Goal: Task Accomplishment & Management: Use online tool/utility

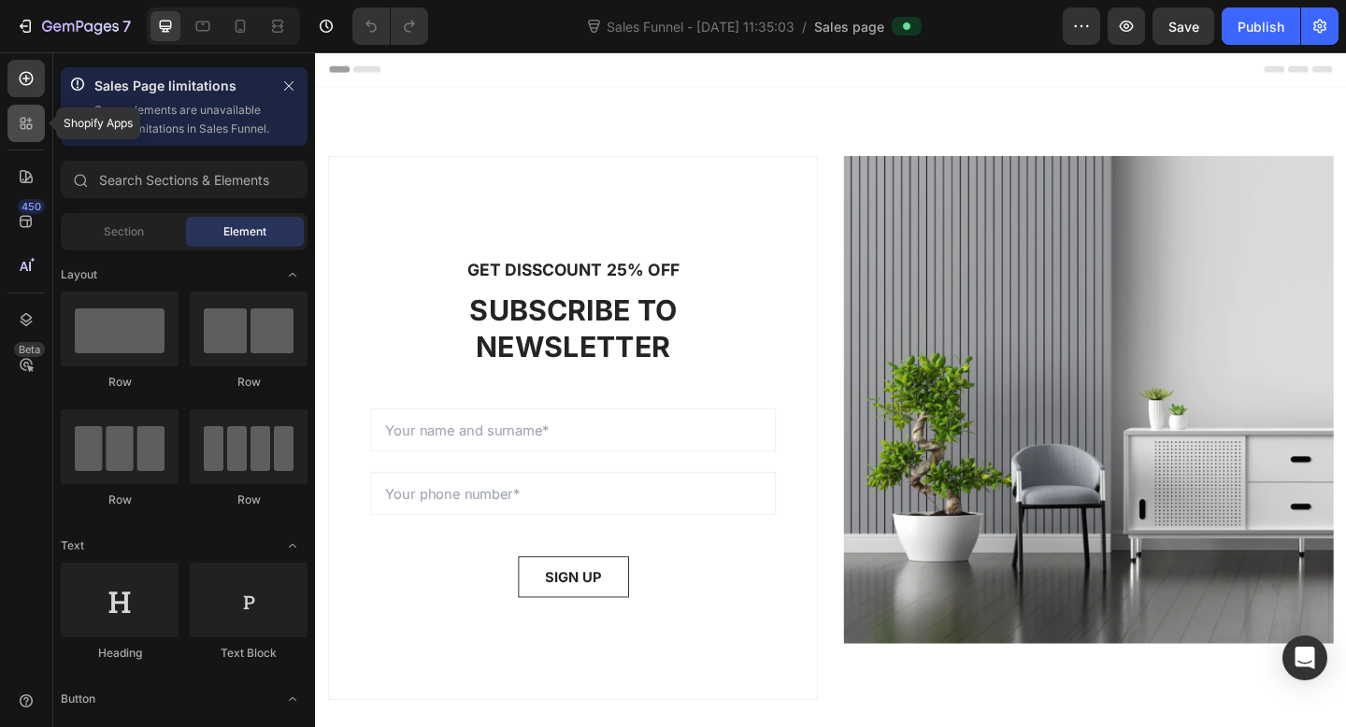
click at [28, 119] on icon at bounding box center [26, 123] width 19 height 19
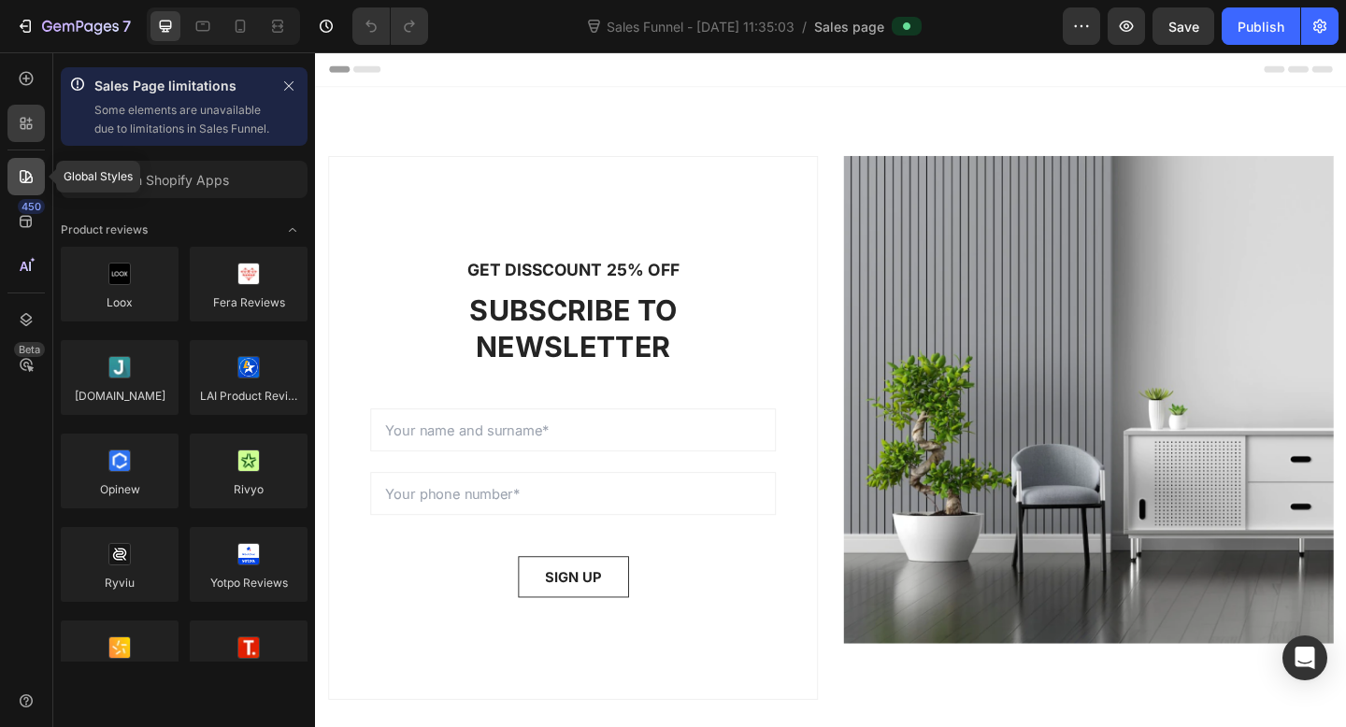
click at [30, 174] on icon at bounding box center [26, 176] width 13 height 13
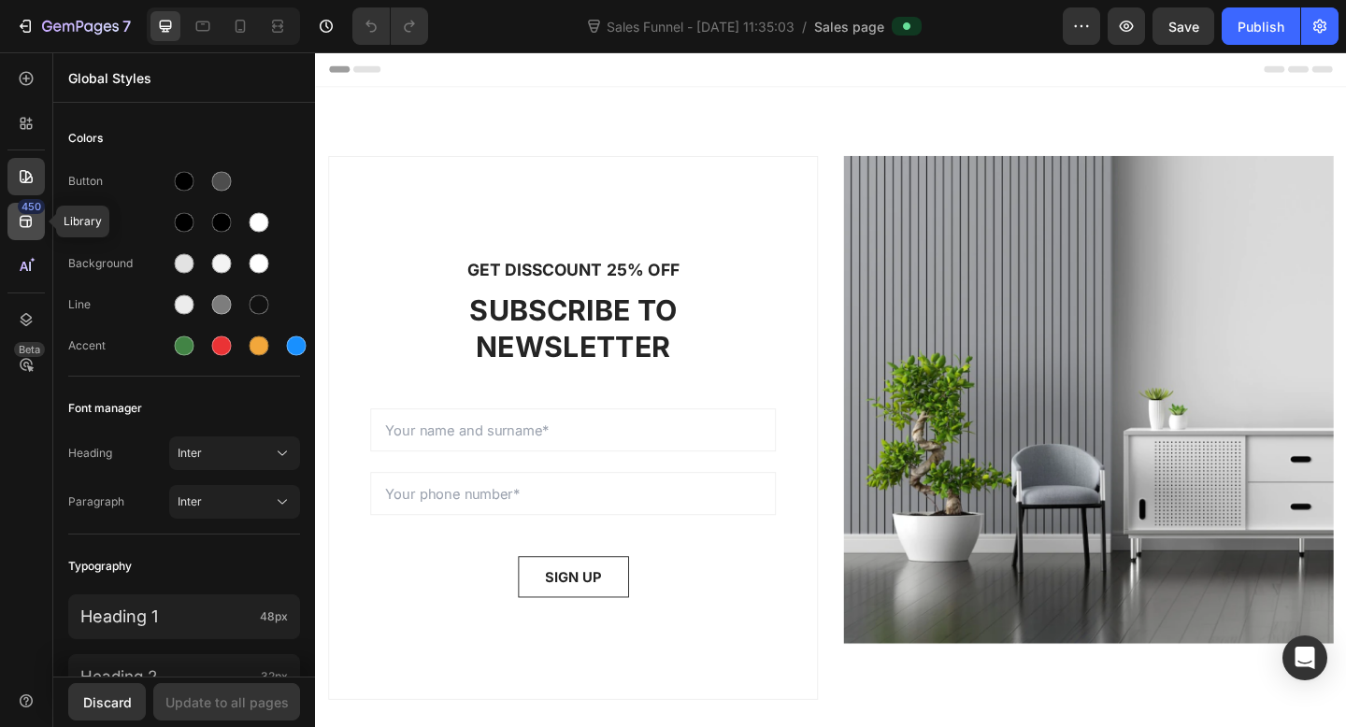
click at [35, 221] on icon at bounding box center [26, 221] width 19 height 19
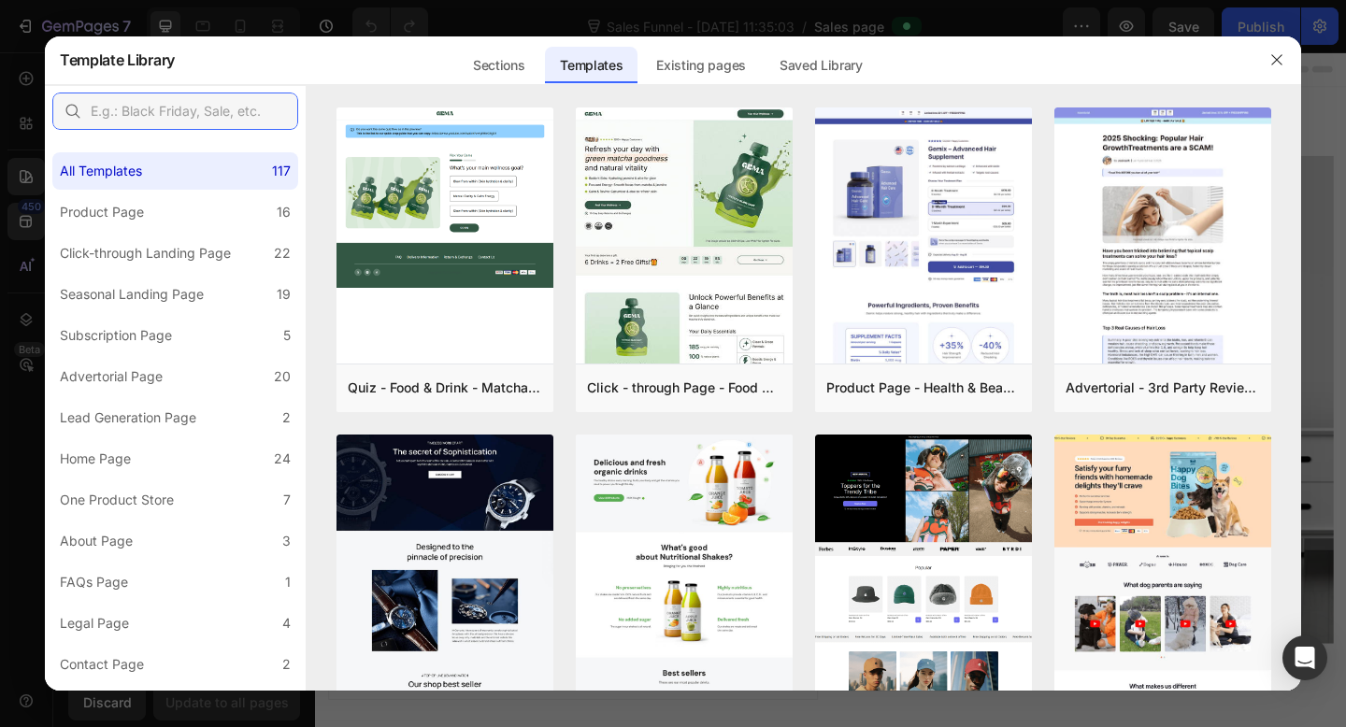
click at [248, 104] on input "text" at bounding box center [175, 111] width 246 height 37
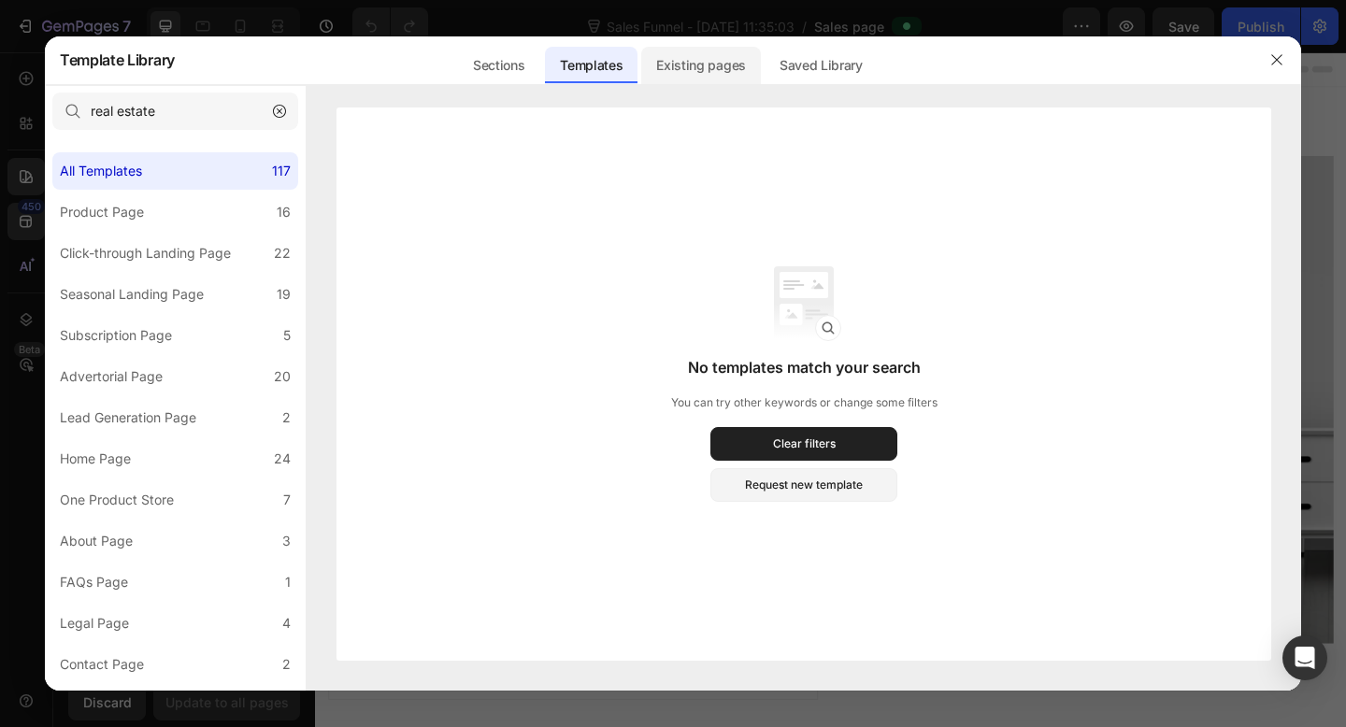
click at [677, 65] on div "Existing pages" at bounding box center [701, 65] width 120 height 37
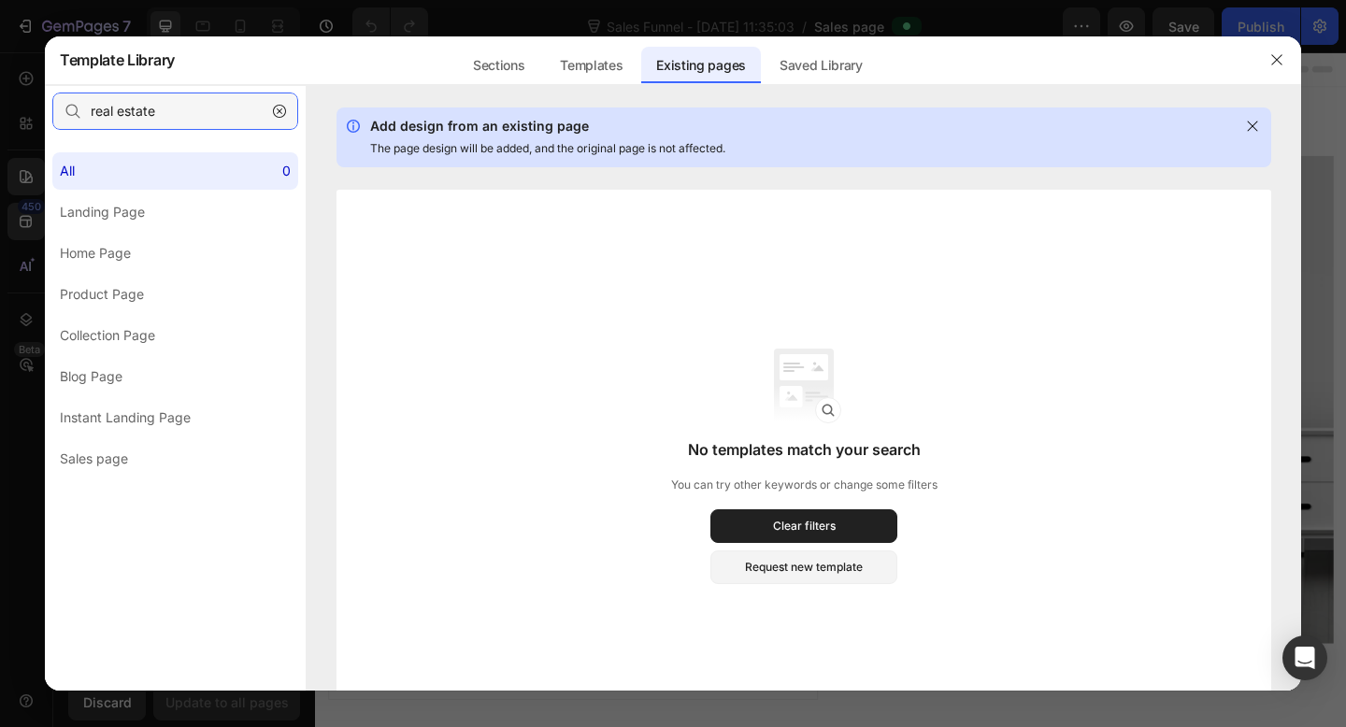
drag, startPoint x: 121, startPoint y: 108, endPoint x: 79, endPoint y: 108, distance: 42.1
click at [79, 108] on div "real estate" at bounding box center [175, 111] width 246 height 37
type input "estate"
click at [516, 70] on div "Sections" at bounding box center [498, 65] width 81 height 37
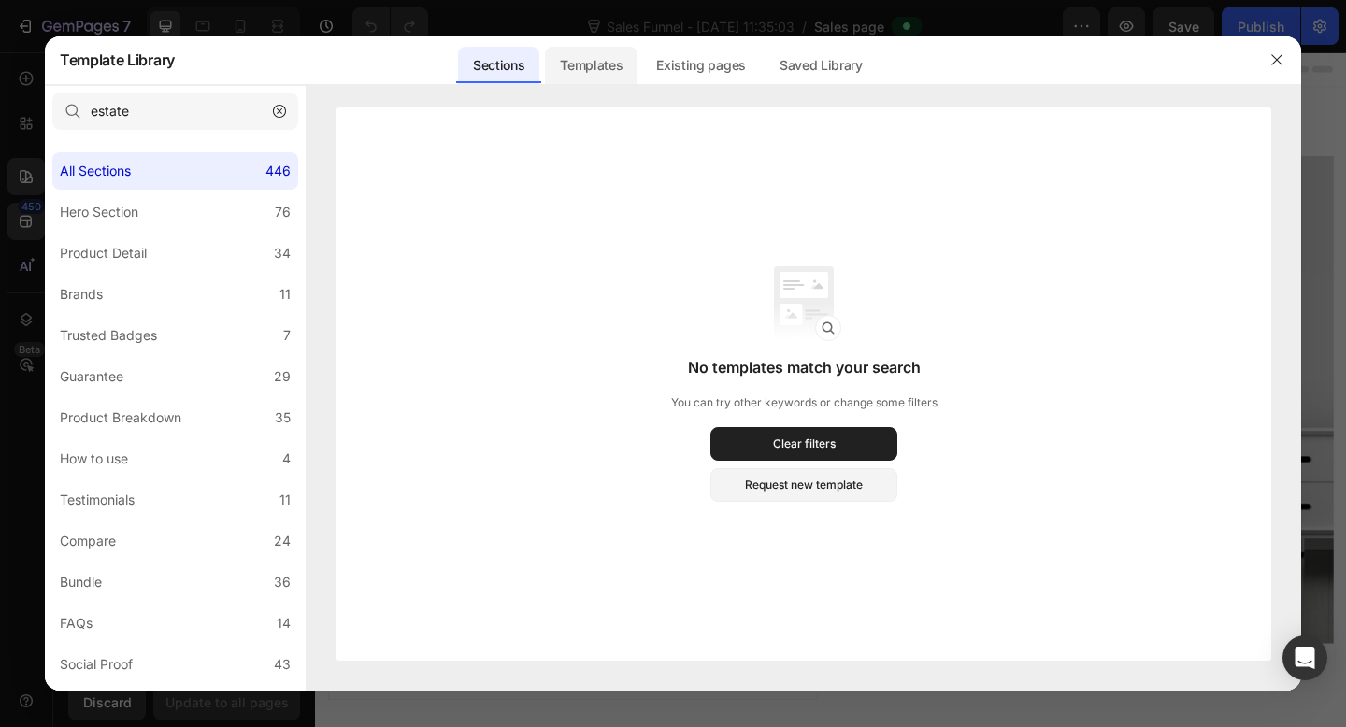
click at [593, 66] on div "Templates" at bounding box center [591, 65] width 93 height 37
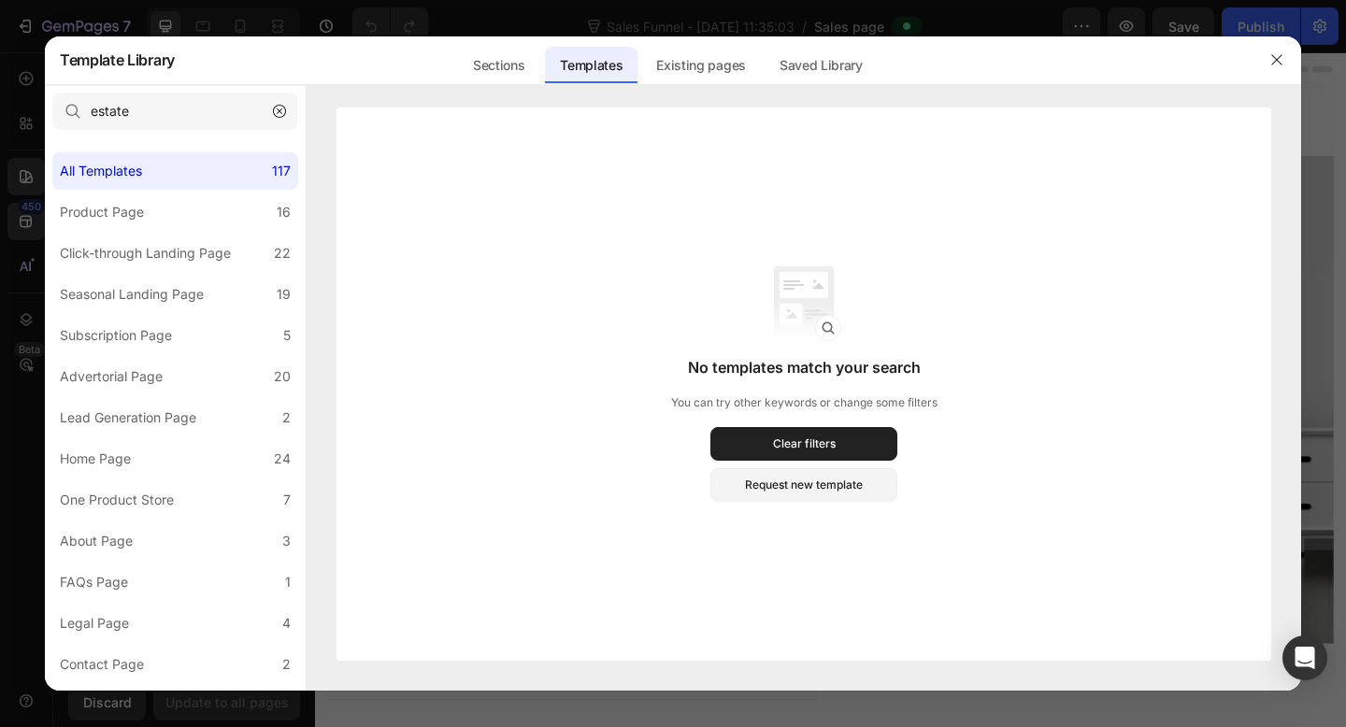
click at [275, 112] on icon "button" at bounding box center [279, 111] width 13 height 13
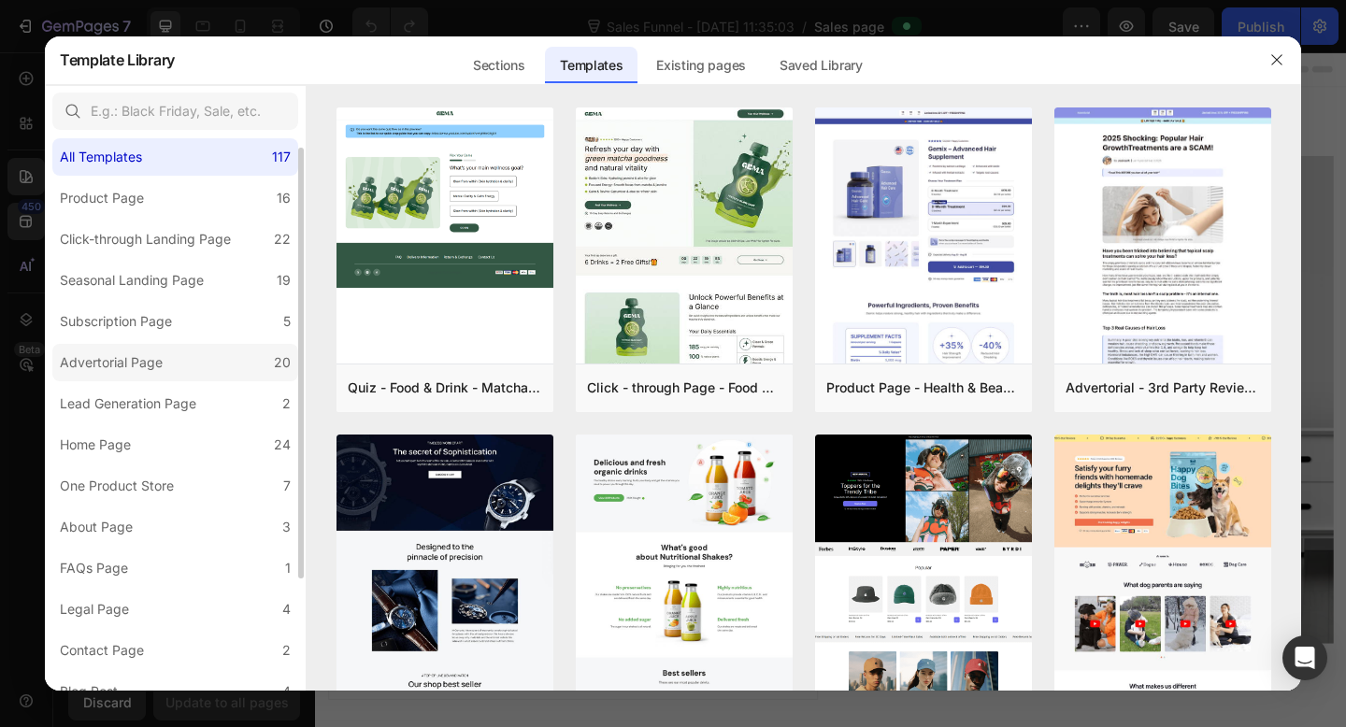
scroll to position [13, 0]
click at [194, 375] on label "Advertorial Page 20" at bounding box center [175, 363] width 246 height 37
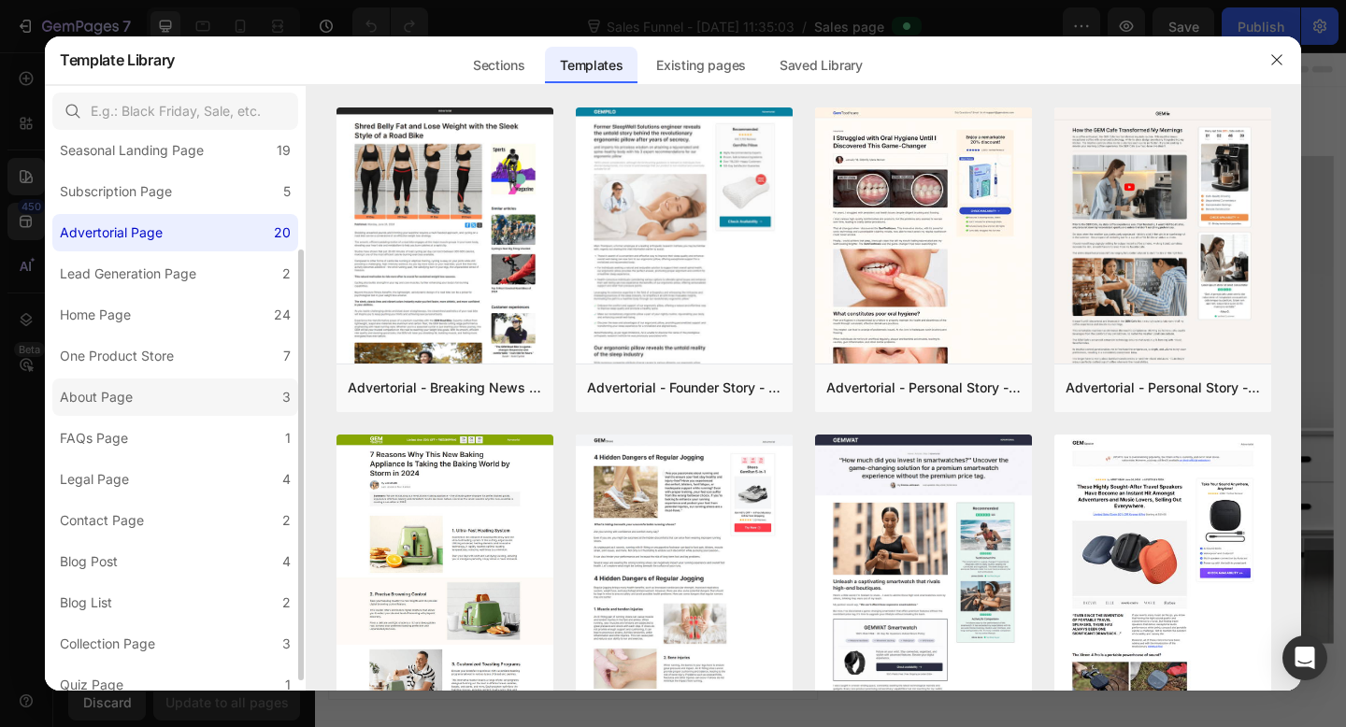
scroll to position [157, 0]
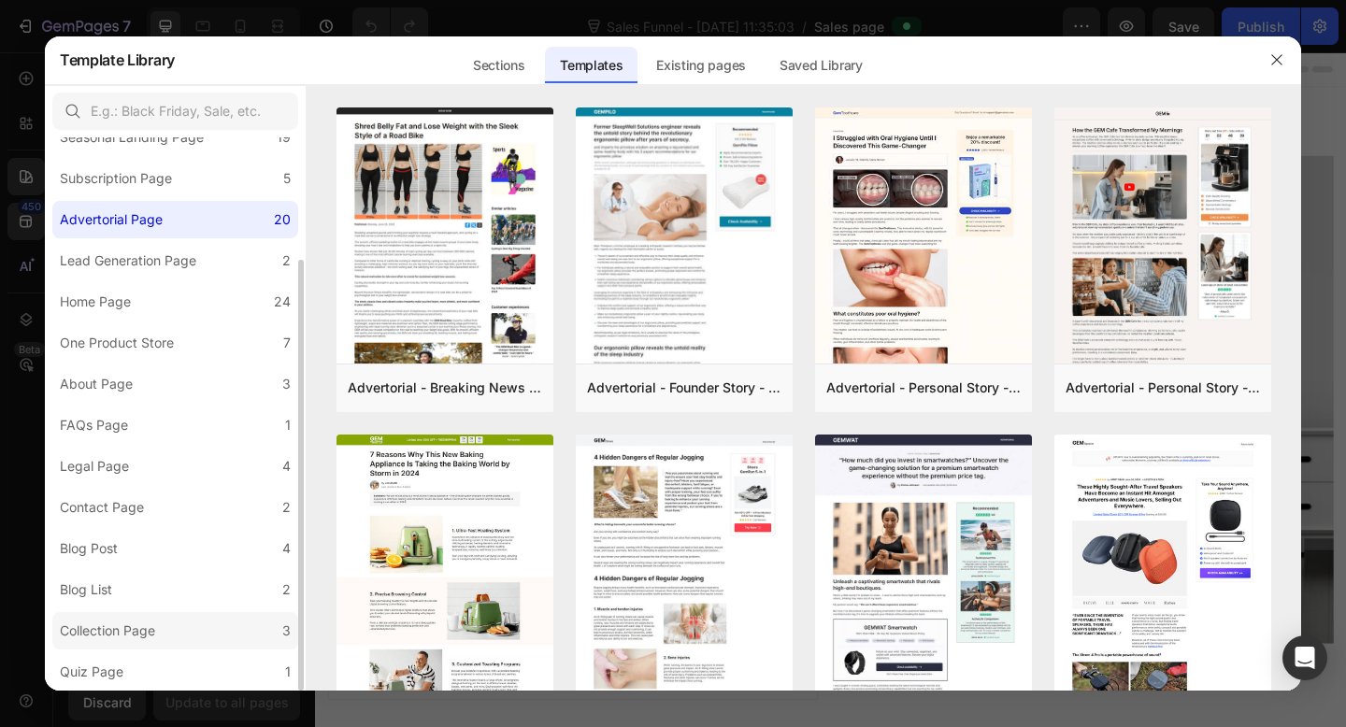
click at [145, 638] on div "Collection Page" at bounding box center [107, 631] width 95 height 22
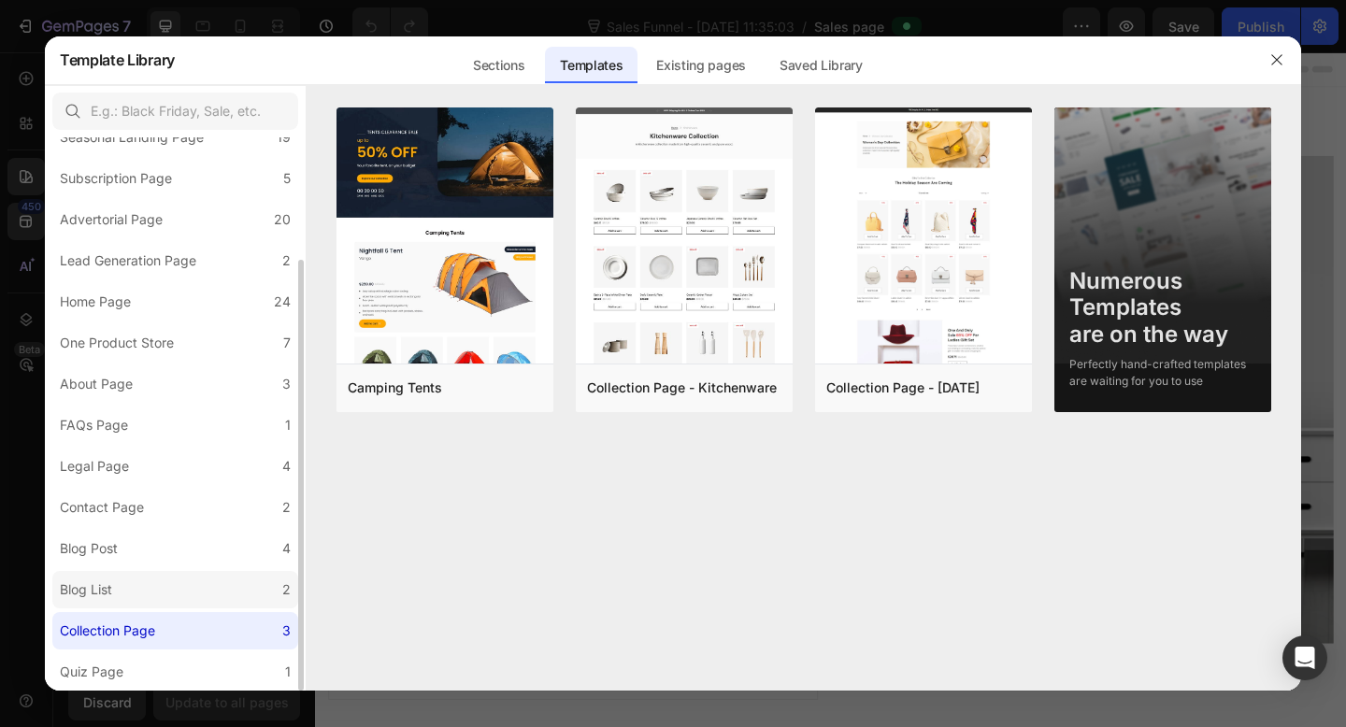
click at [220, 586] on label "Blog List 2" at bounding box center [175, 589] width 246 height 37
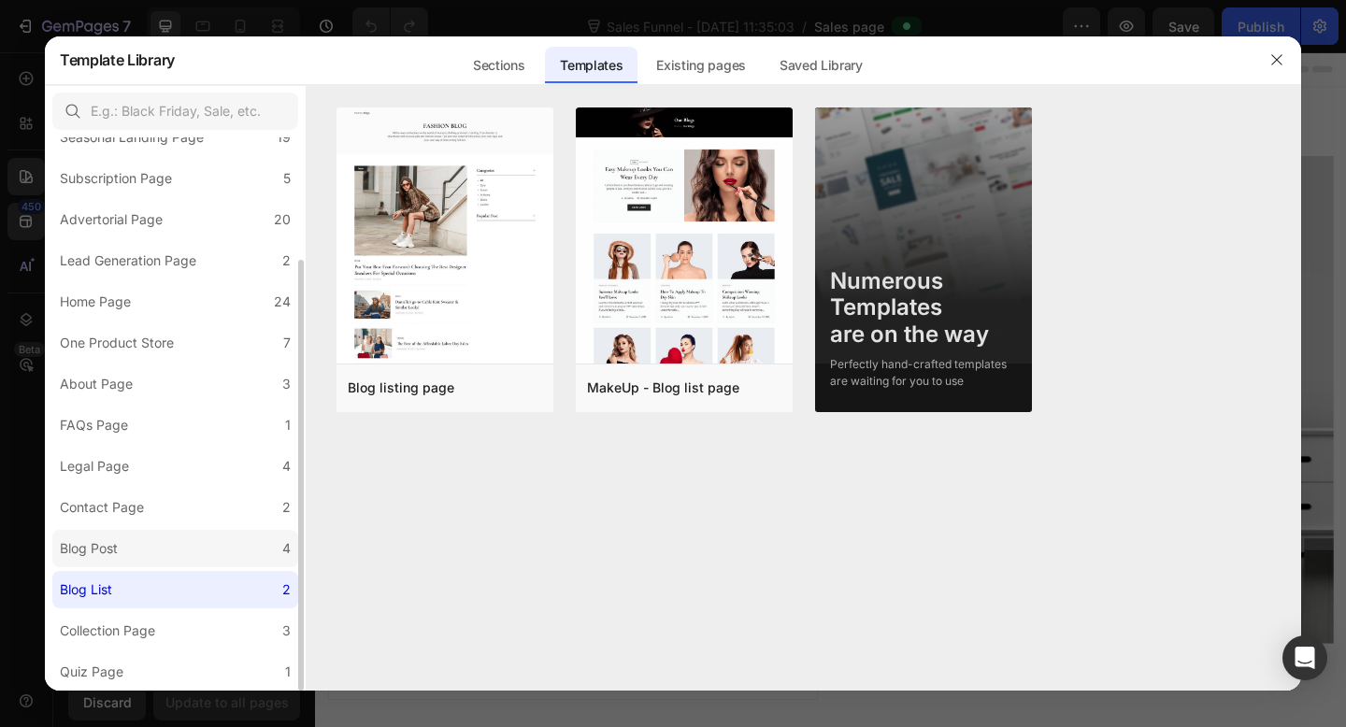
click at [233, 539] on label "Blog Post 4" at bounding box center [175, 548] width 246 height 37
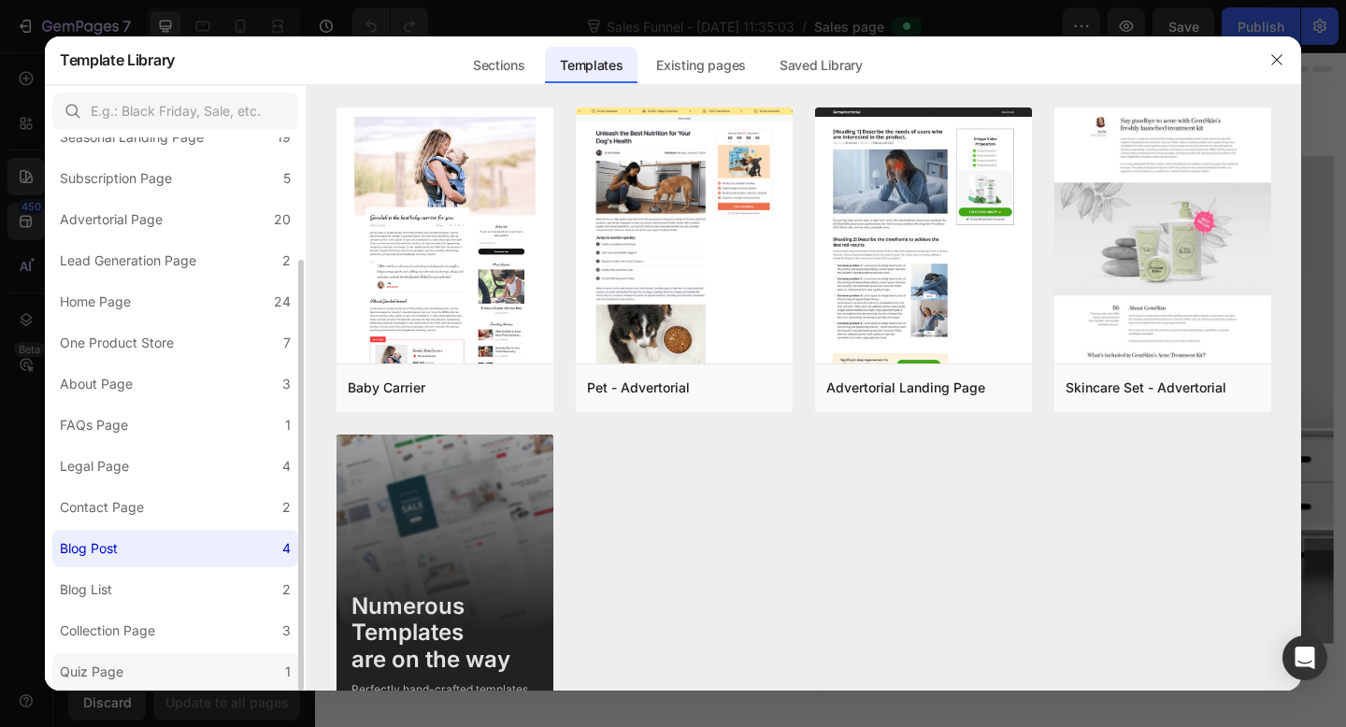
click at [218, 665] on label "Quiz Page 1" at bounding box center [175, 672] width 246 height 37
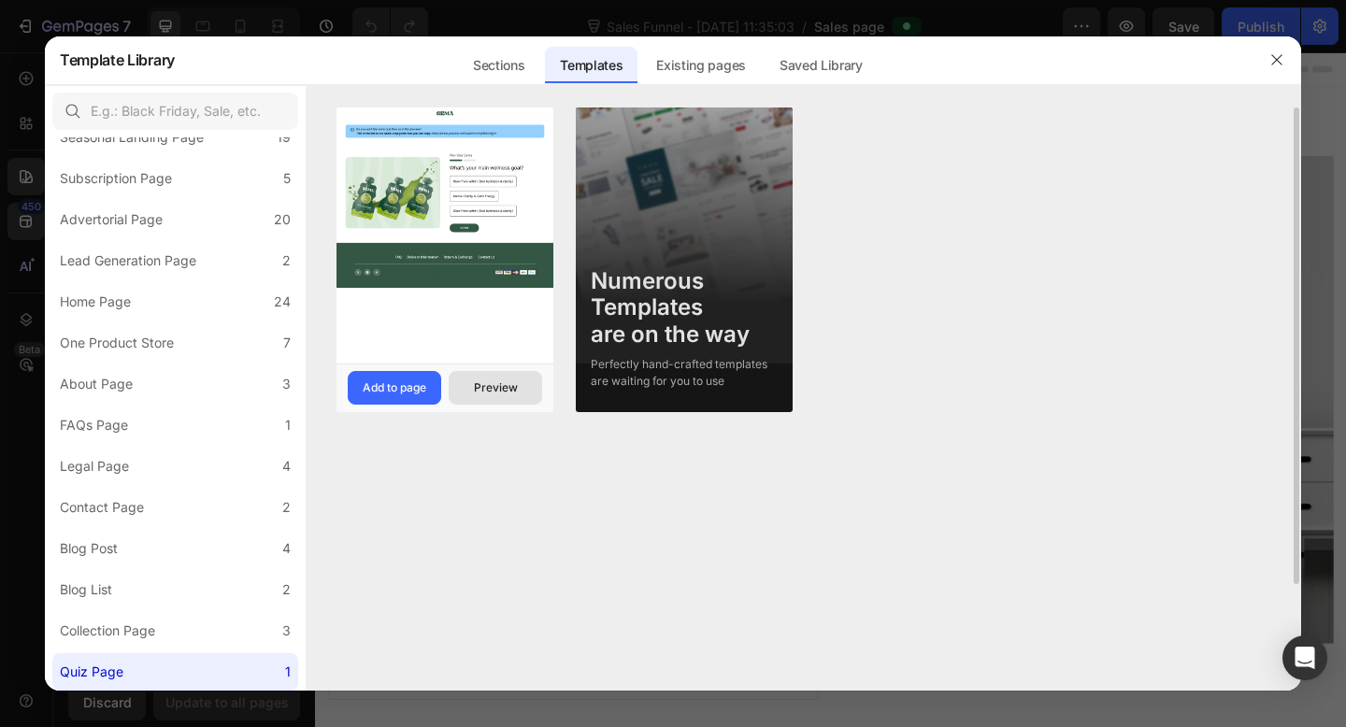
click at [508, 378] on button "Preview" at bounding box center [496, 388] width 94 height 34
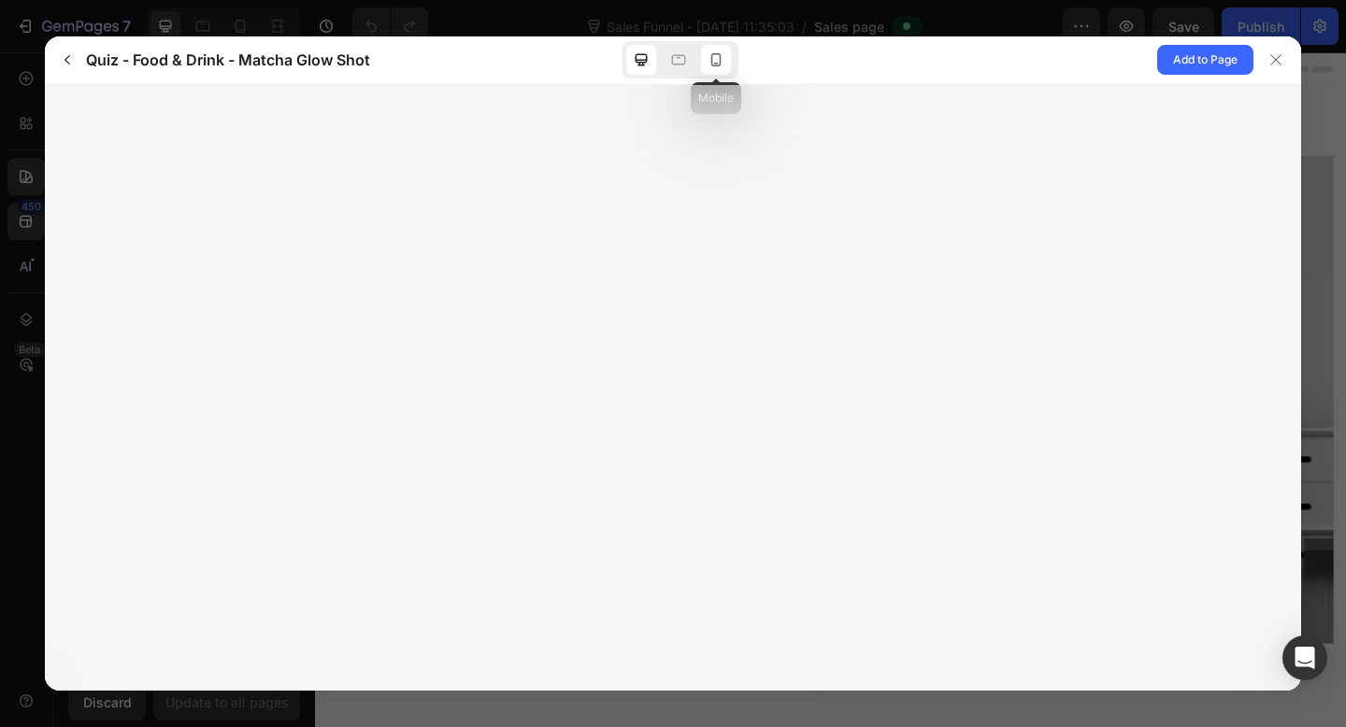
click at [720, 72] on div at bounding box center [716, 60] width 30 height 30
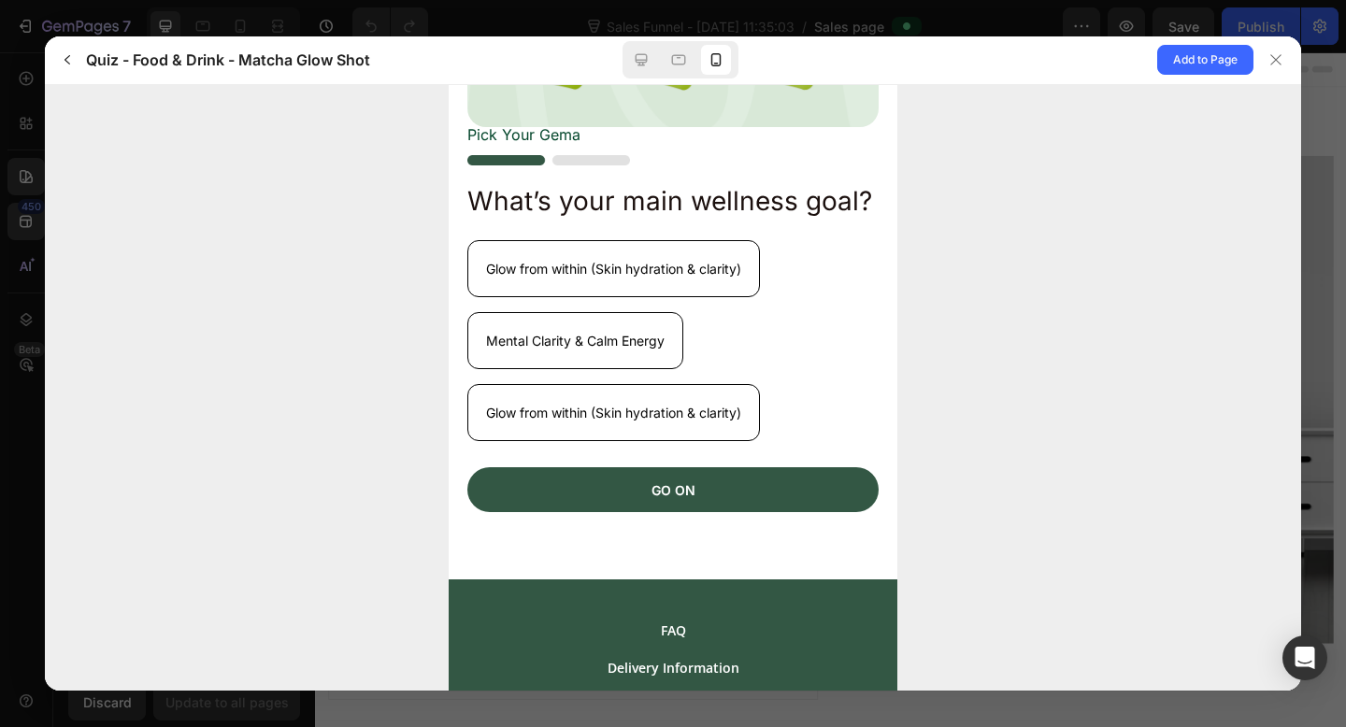
scroll to position [514, 0]
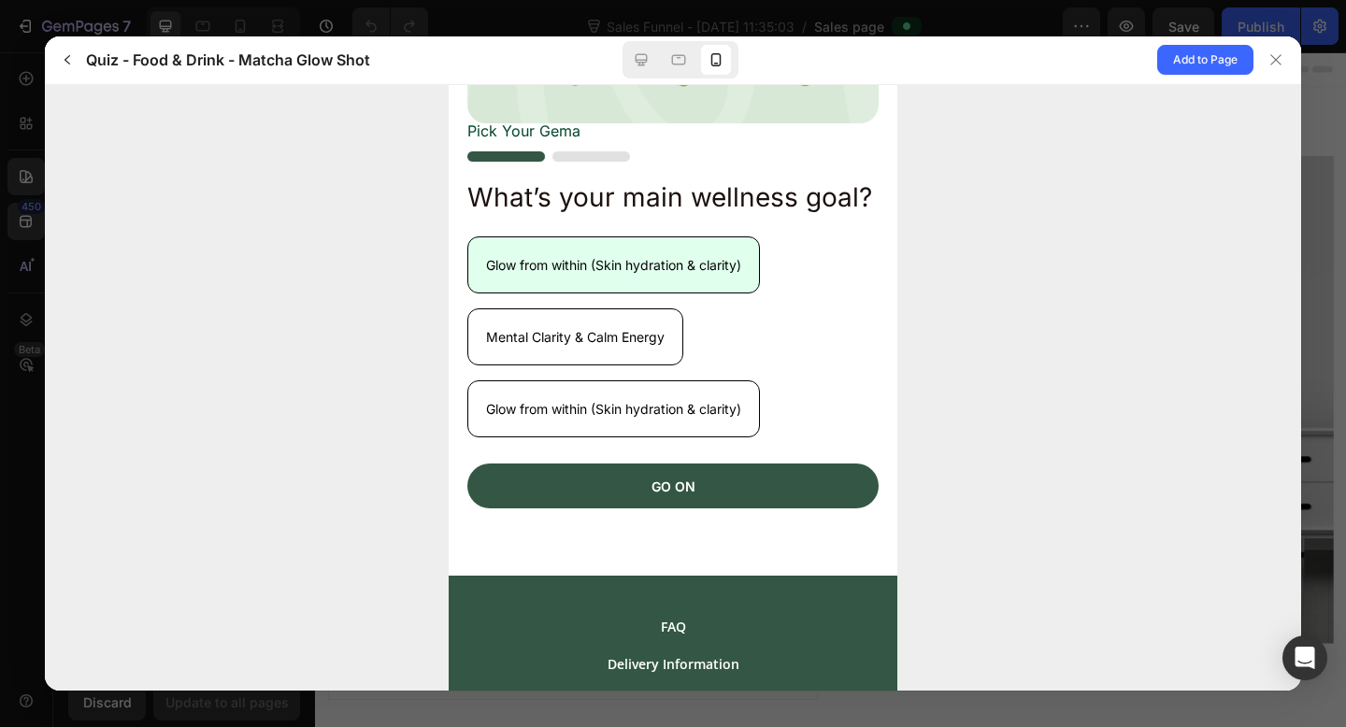
click at [649, 274] on p "Glow from within (Skin hydration & clarity)" at bounding box center [613, 264] width 255 height 20
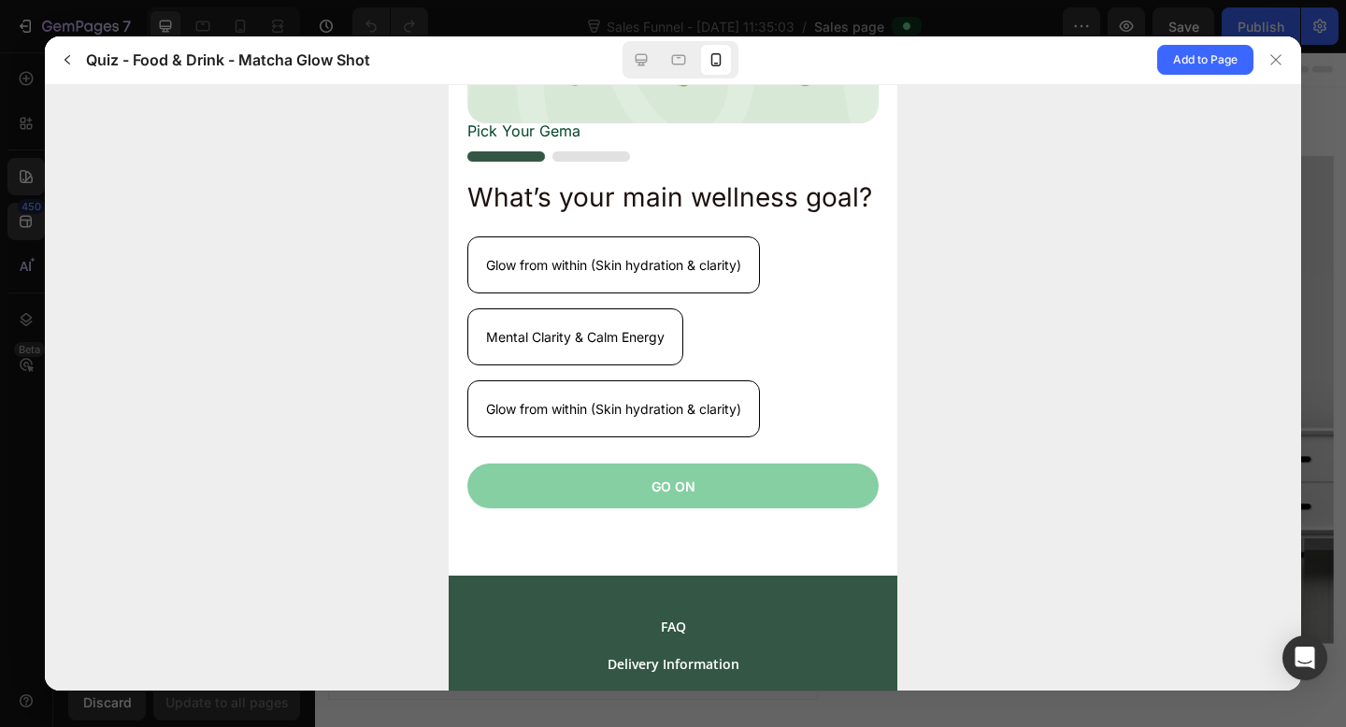
click at [683, 496] on p "GO ON" at bounding box center [674, 486] width 44 height 20
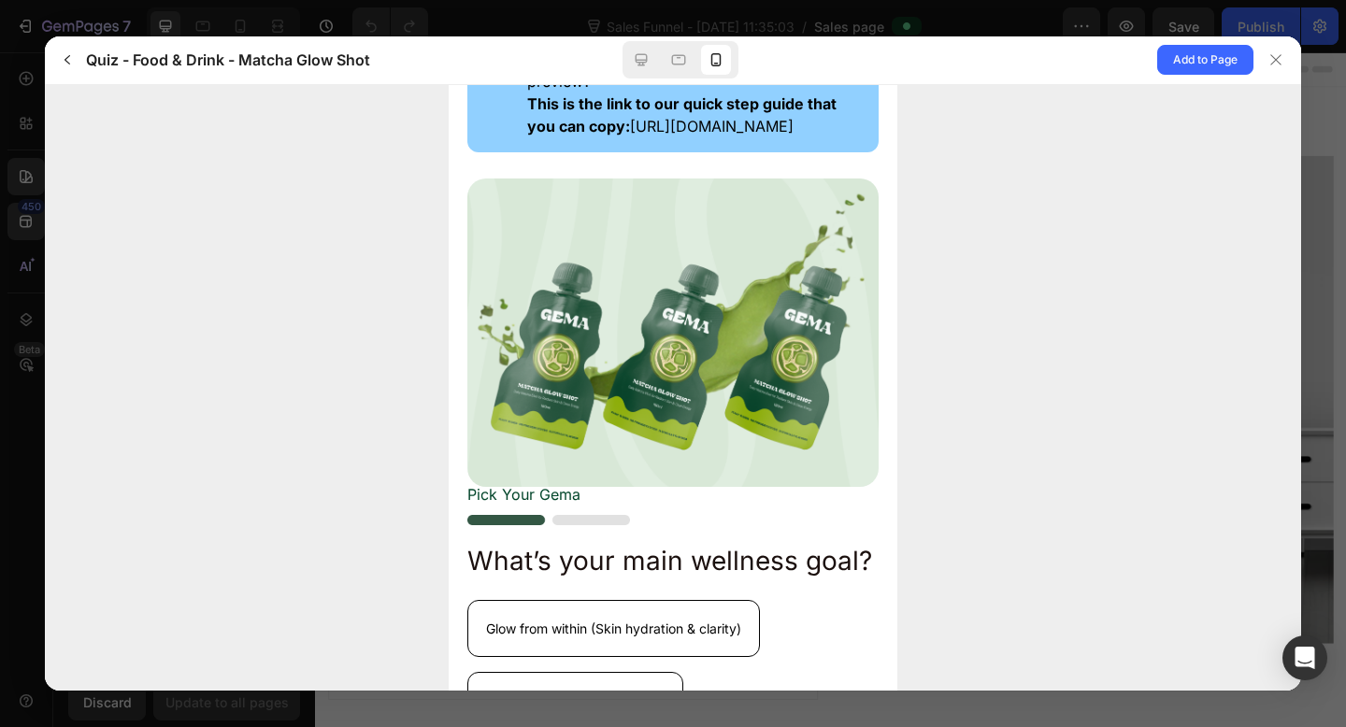
scroll to position [0, 0]
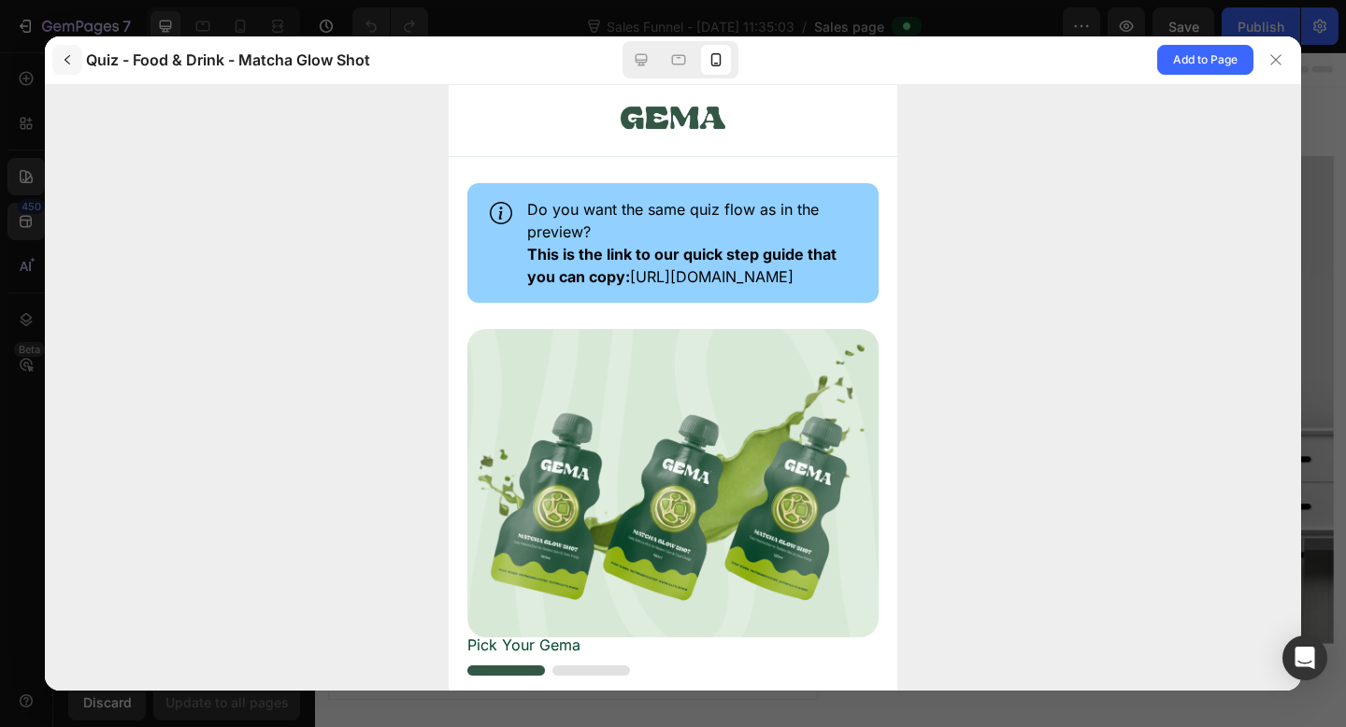
click at [71, 62] on icon "button" at bounding box center [67, 59] width 15 height 15
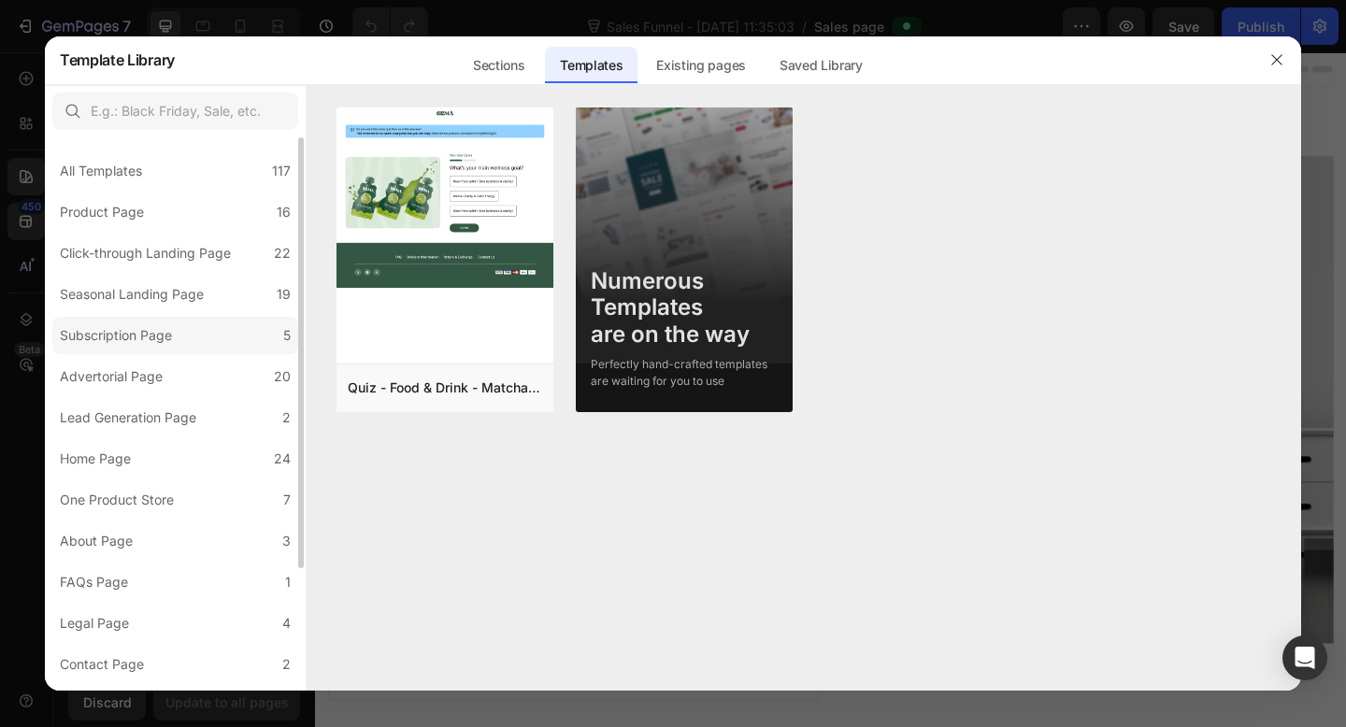
click at [175, 348] on label "Subscription Page 5" at bounding box center [175, 335] width 246 height 37
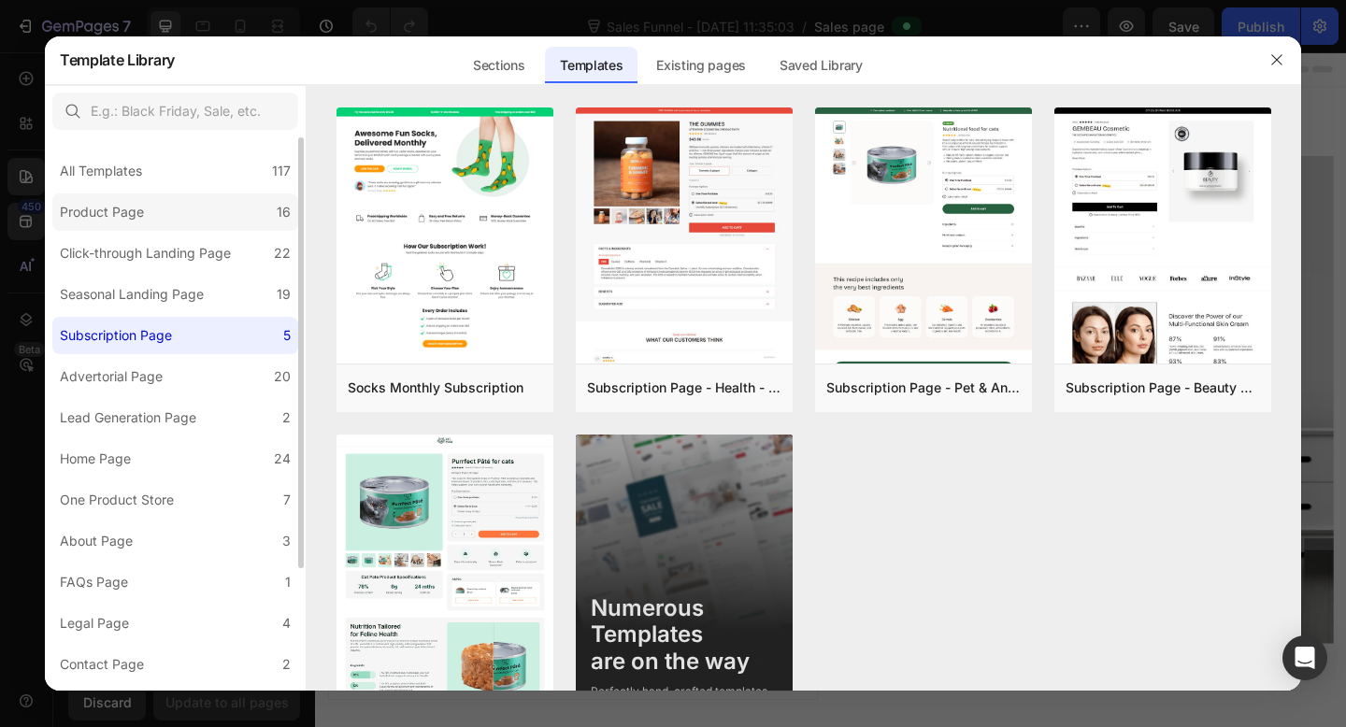
click at [216, 201] on label "Product Page 16" at bounding box center [175, 212] width 246 height 37
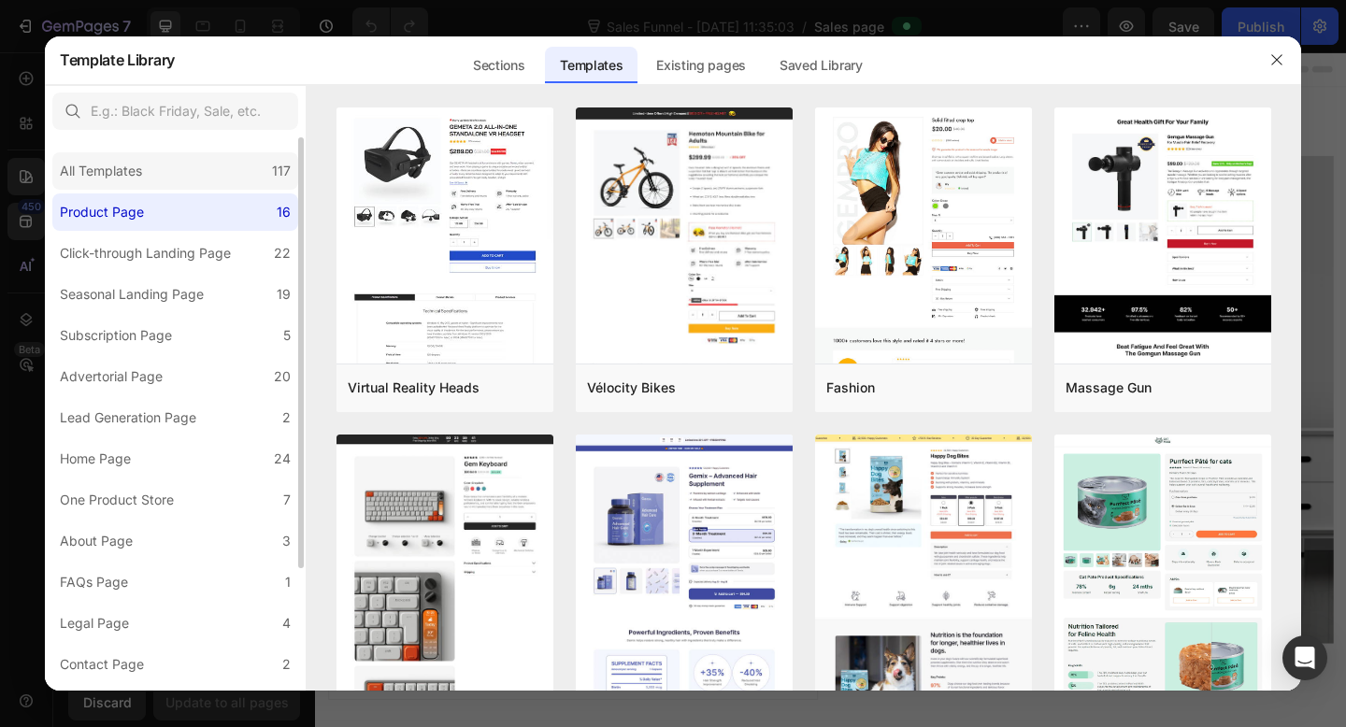
click at [222, 181] on div "All Templates 117" at bounding box center [175, 170] width 246 height 37
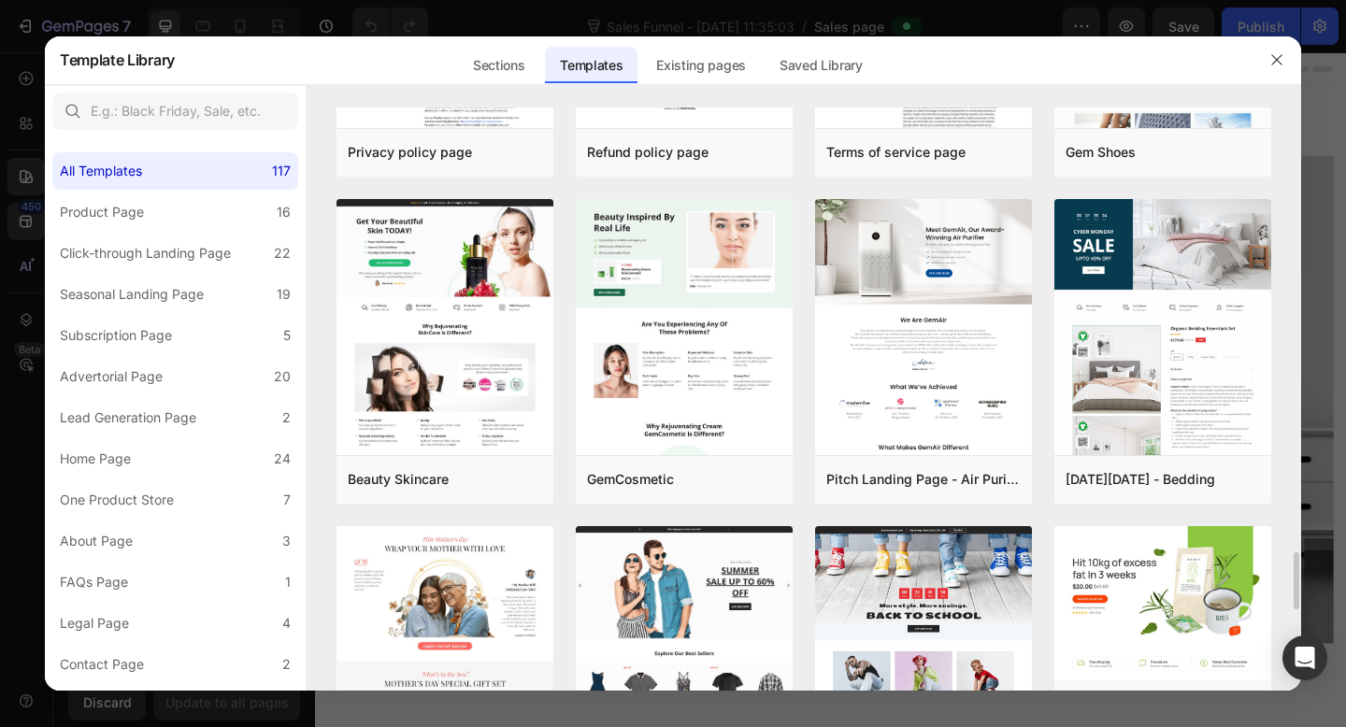
scroll to position [4488, 0]
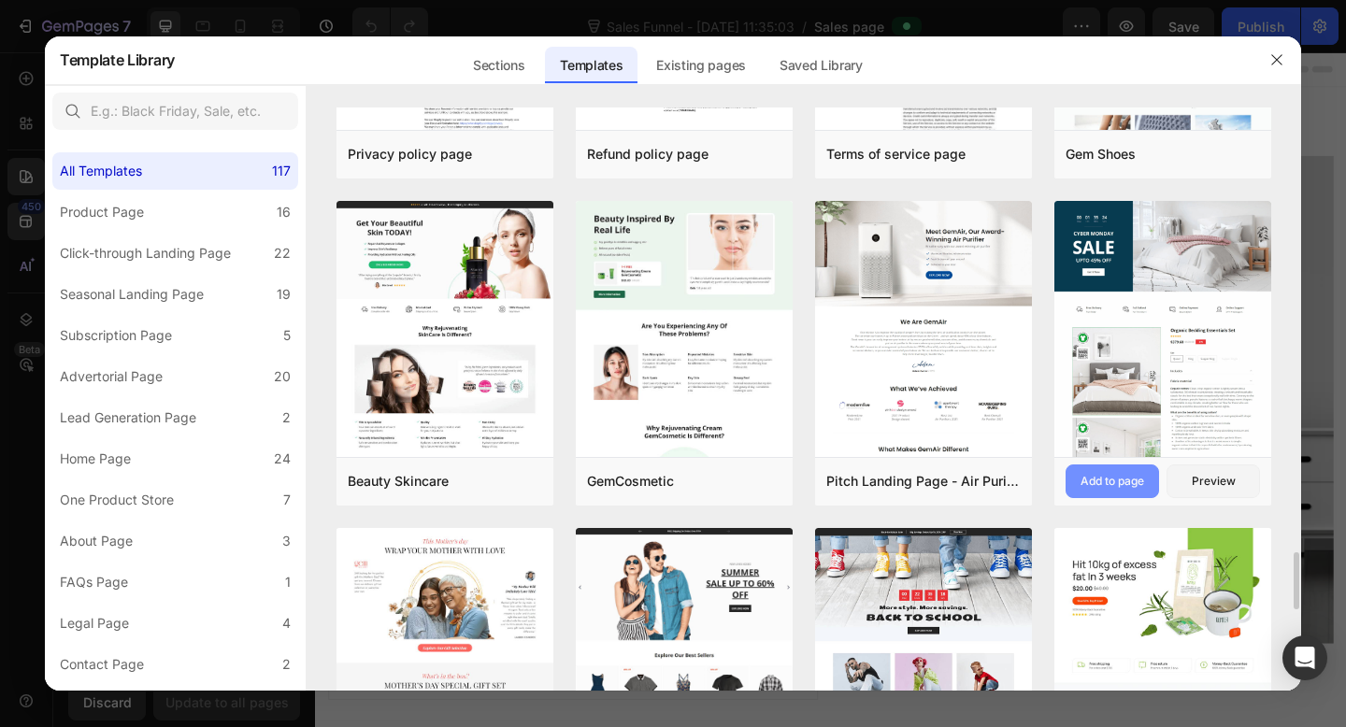
click at [1106, 494] on button "Add to page" at bounding box center [1113, 482] width 94 height 34
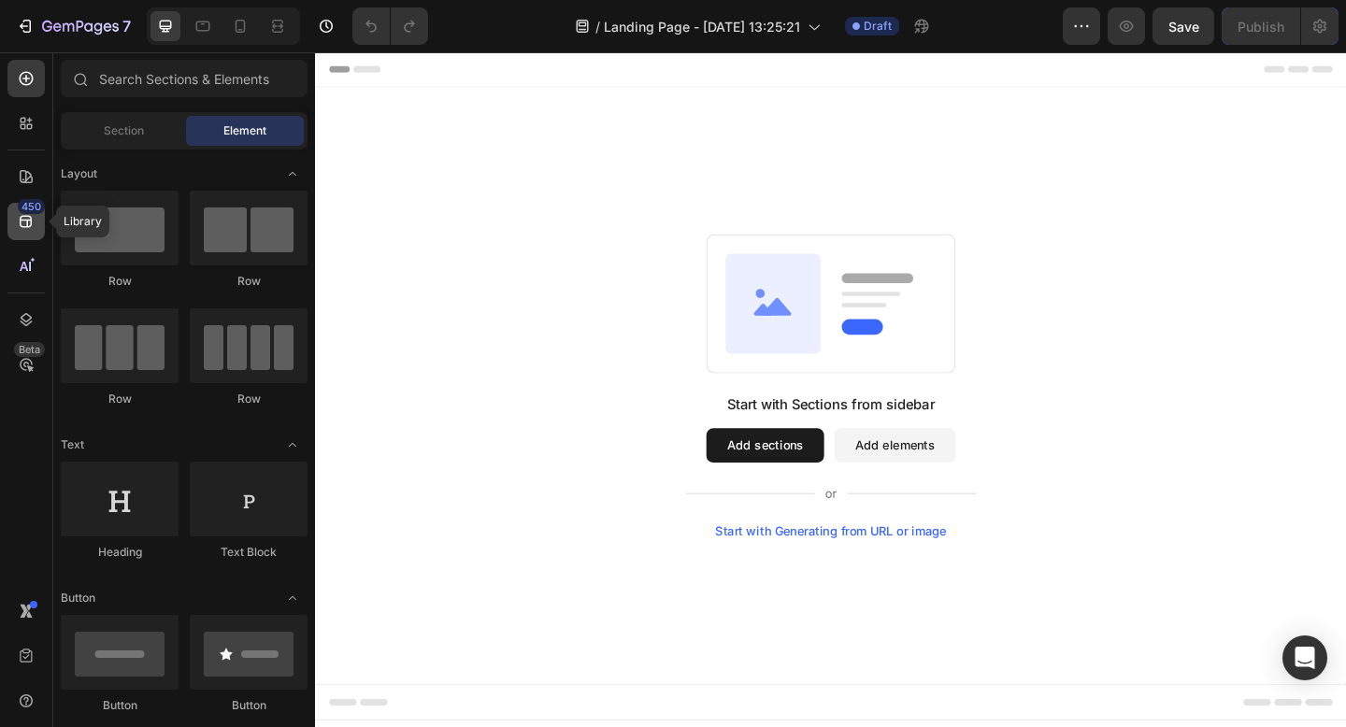
click at [14, 218] on div "450" at bounding box center [25, 221] width 37 height 37
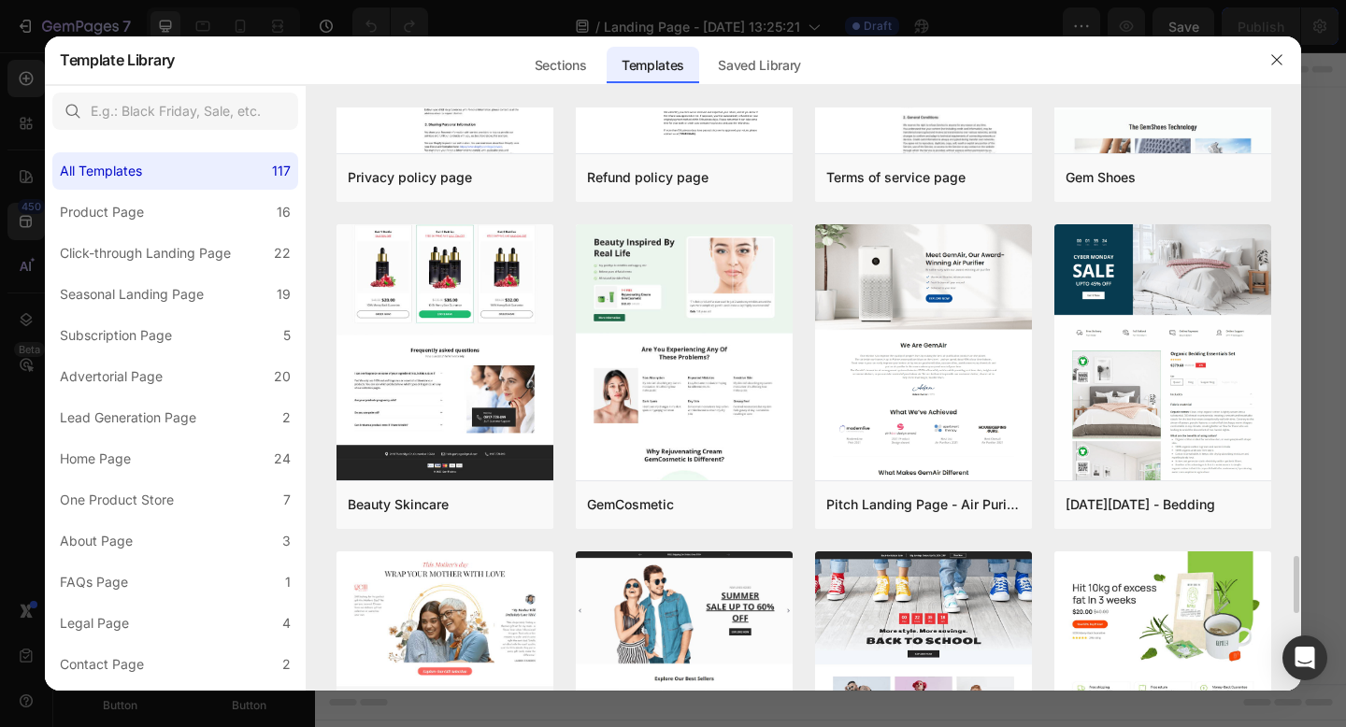
scroll to position [4472, 0]
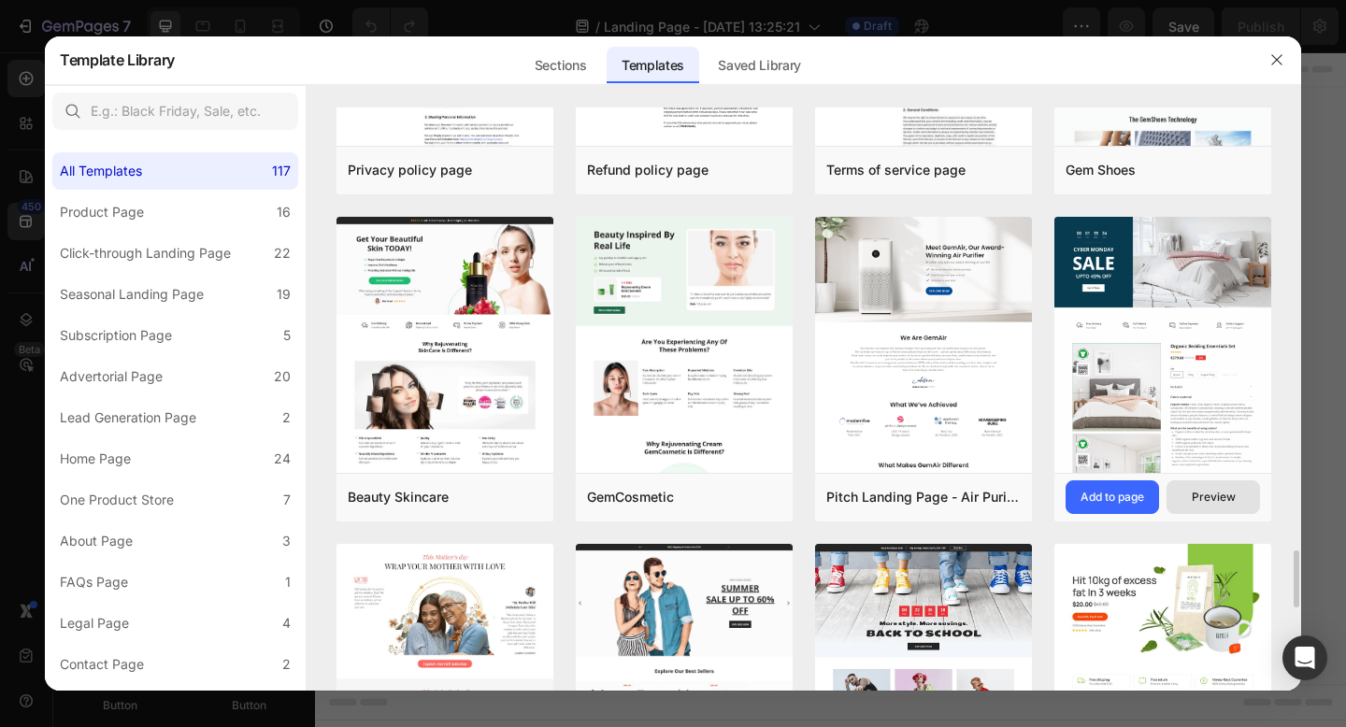
click at [1207, 505] on div "Preview" at bounding box center [1214, 497] width 44 height 17
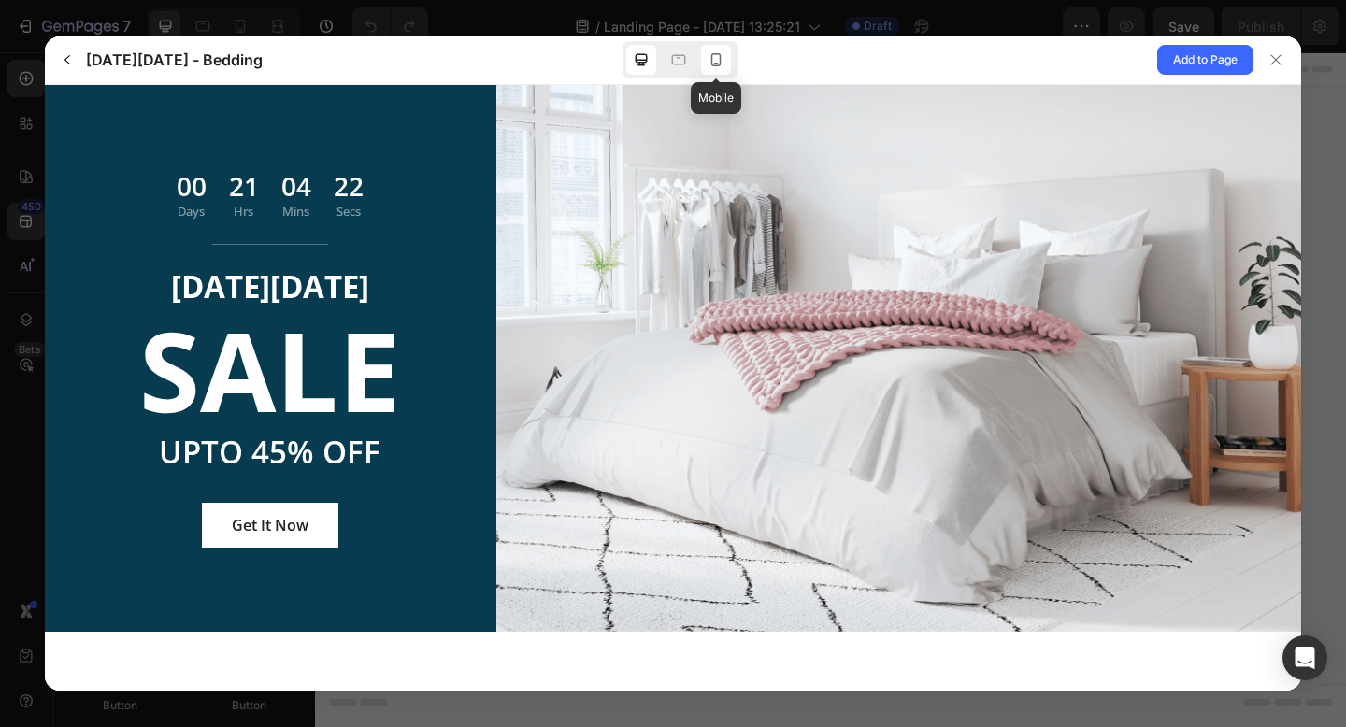
scroll to position [0, 0]
click at [715, 63] on icon at bounding box center [717, 59] width 10 height 13
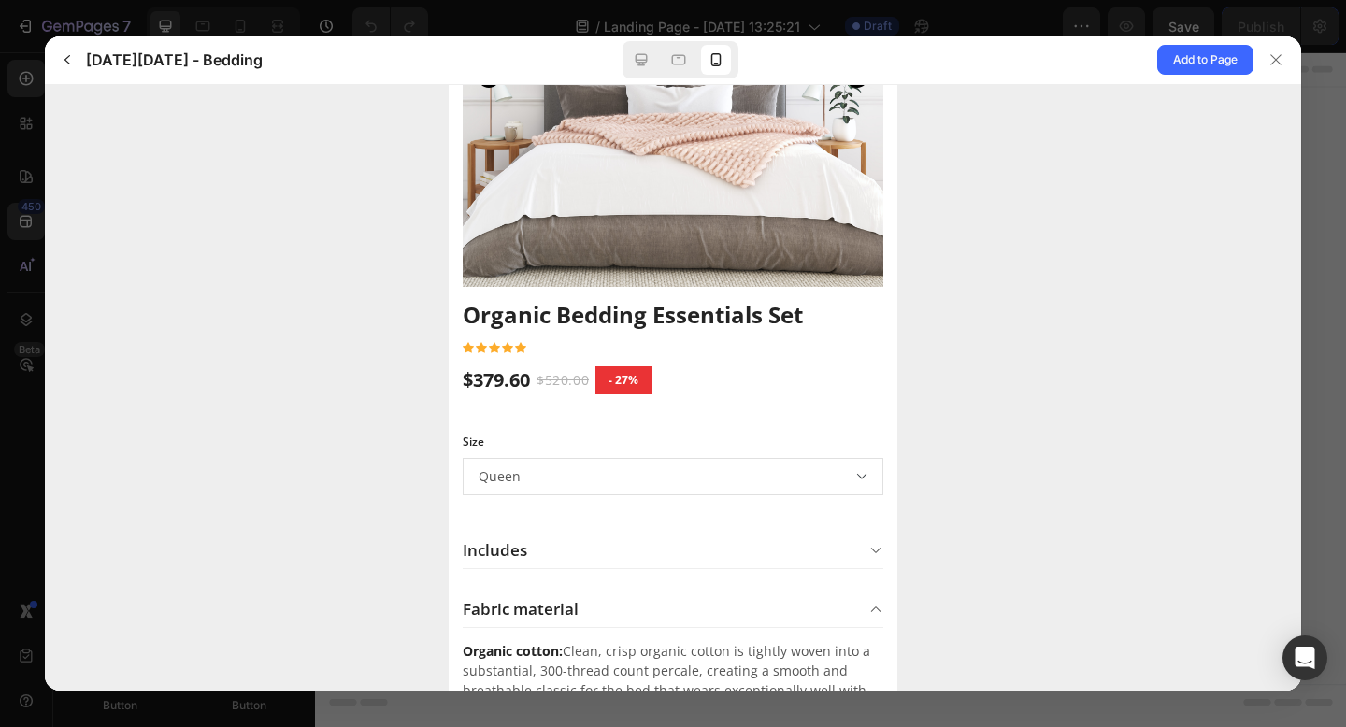
scroll to position [1331, 0]
click at [1285, 51] on div at bounding box center [1276, 60] width 30 height 30
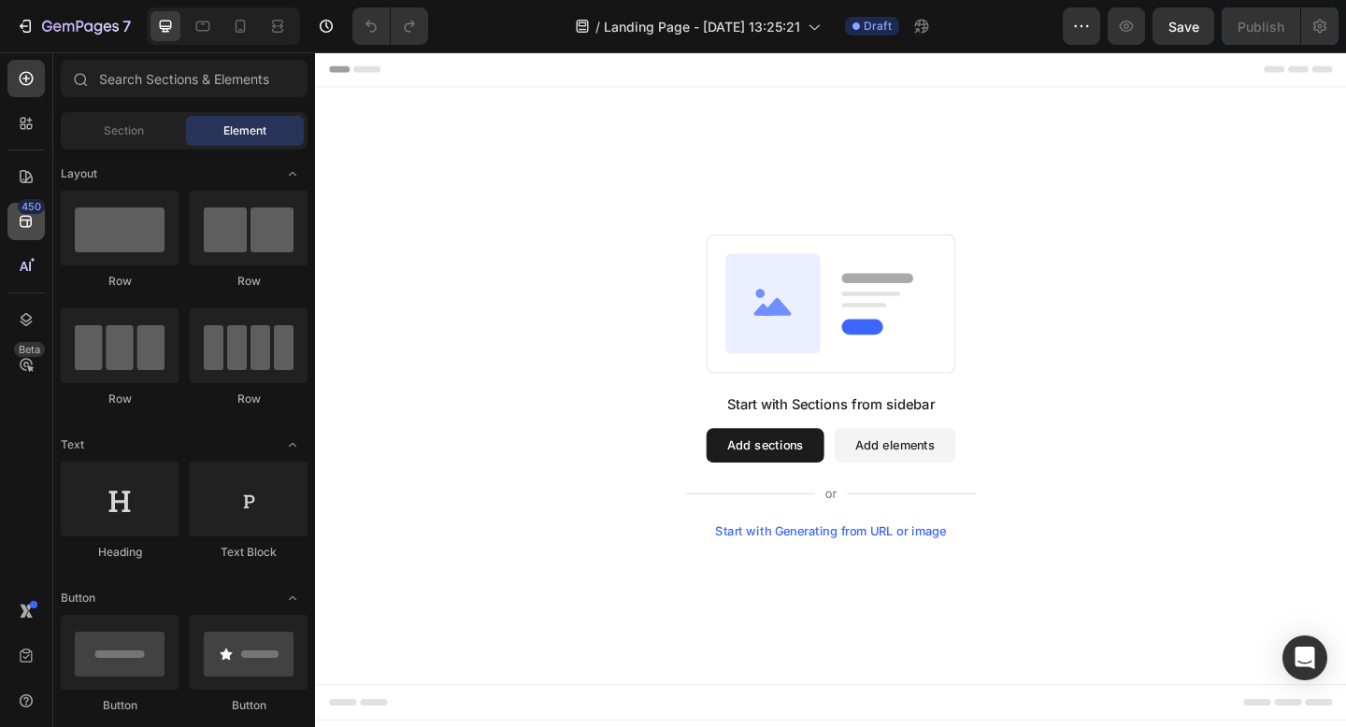
click at [18, 223] on icon at bounding box center [26, 221] width 19 height 19
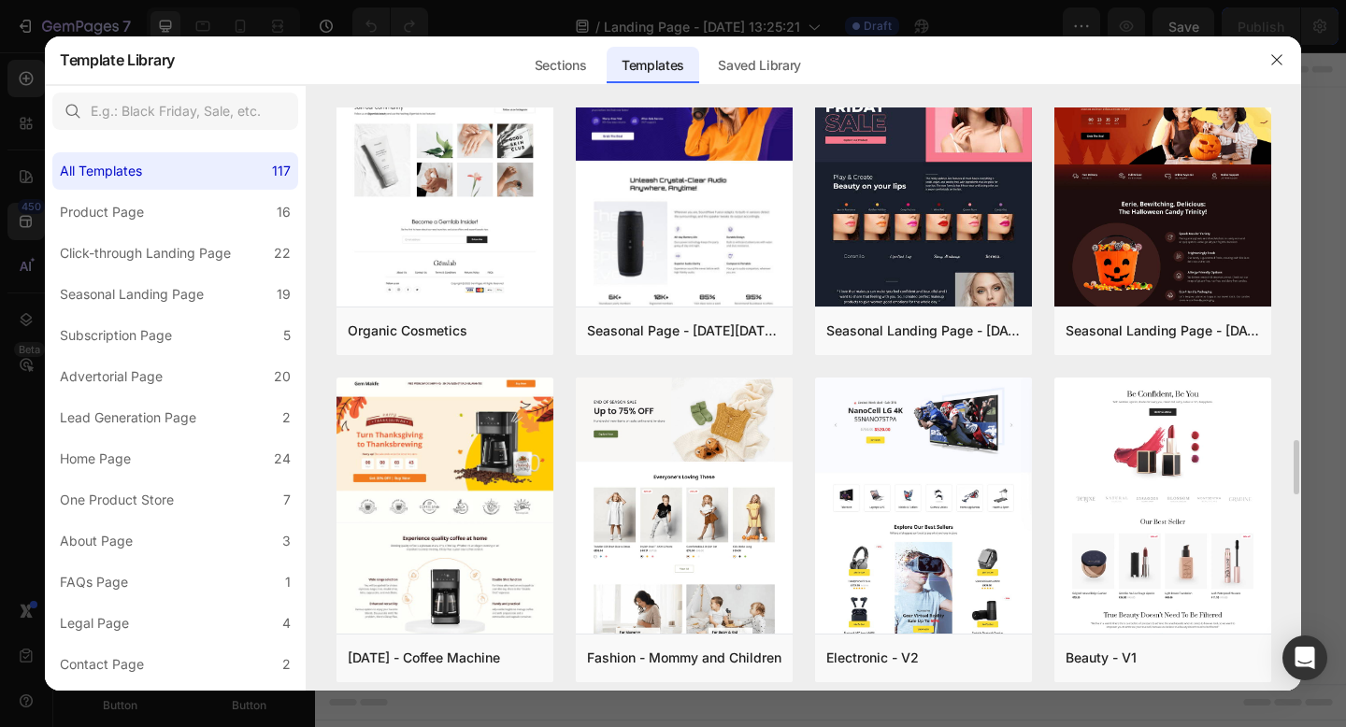
scroll to position [3646, 0]
